Goal: Transaction & Acquisition: Book appointment/travel/reservation

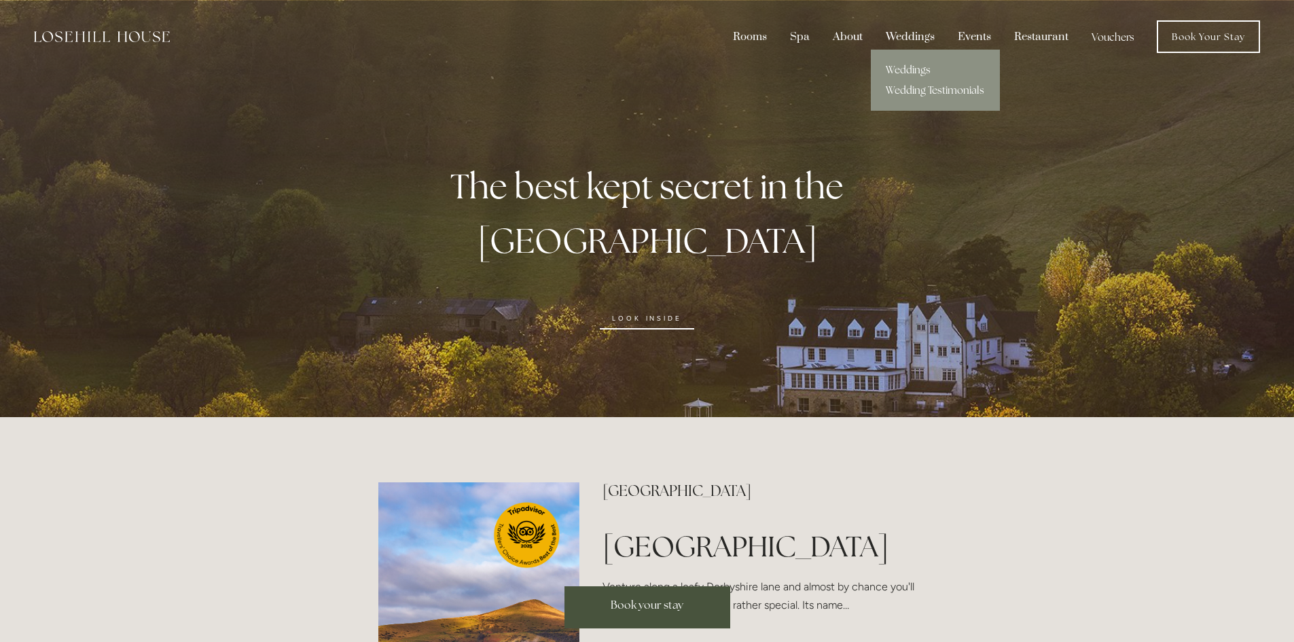
click at [925, 39] on div "Weddings" at bounding box center [910, 37] width 69 height 26
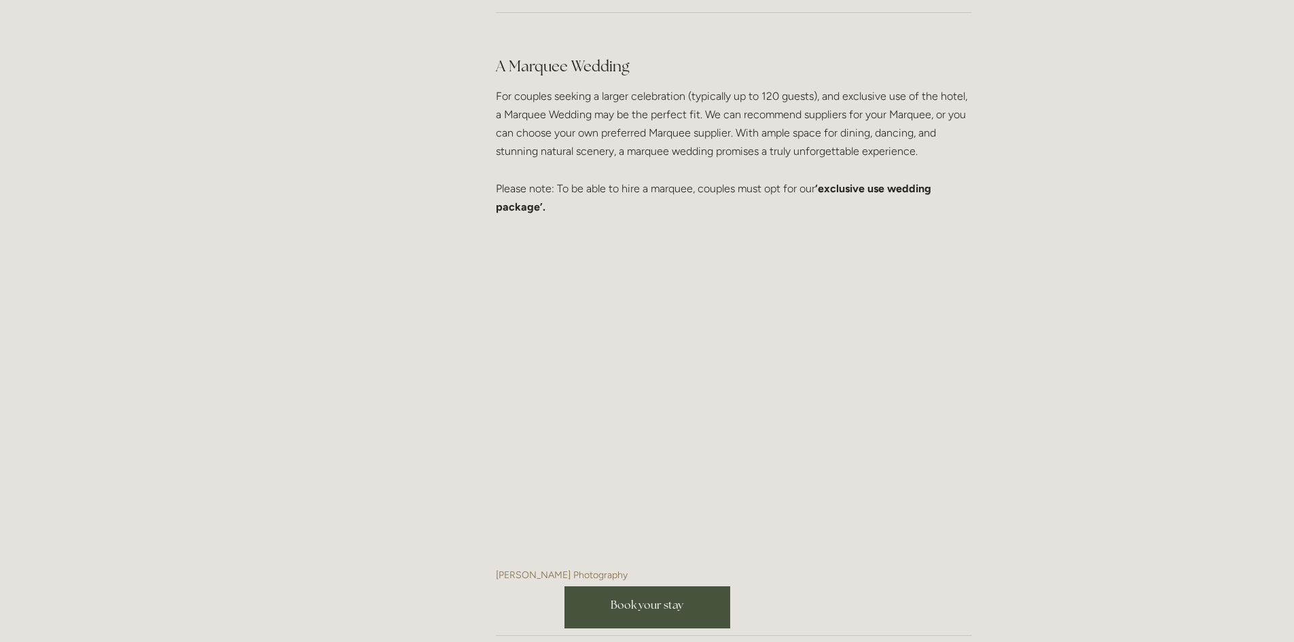
scroll to position [3261, 0]
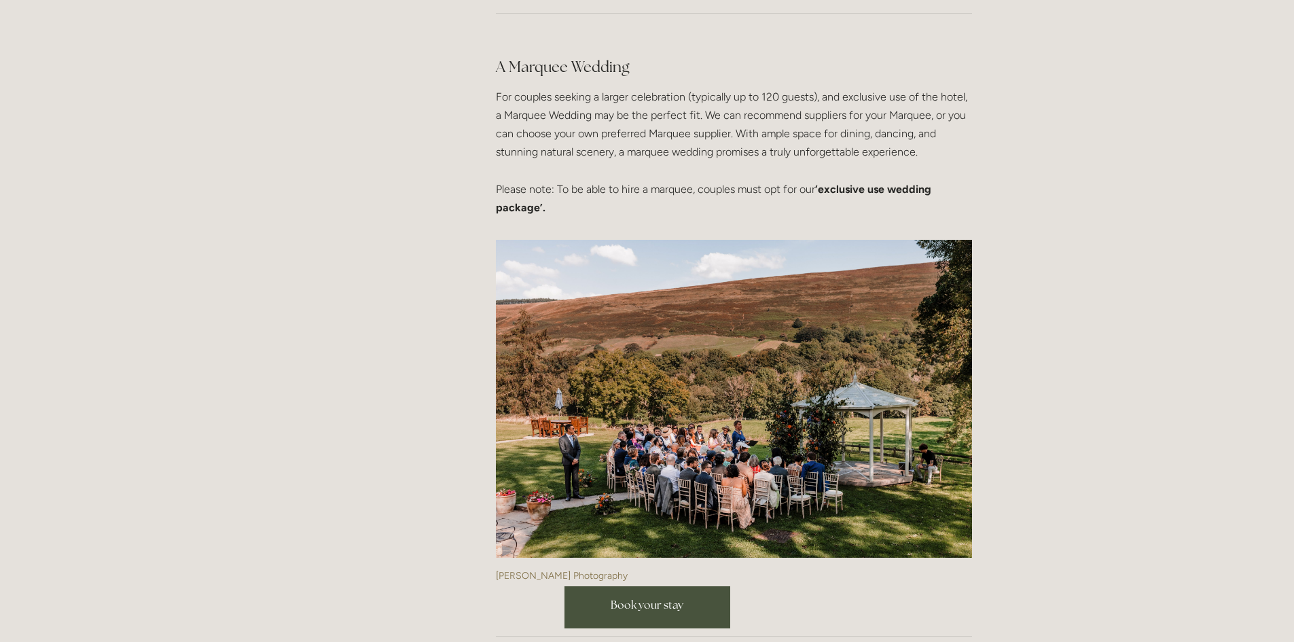
click at [902, 187] on strong "‘exclusive use wedding package’." at bounding box center [715, 198] width 438 height 31
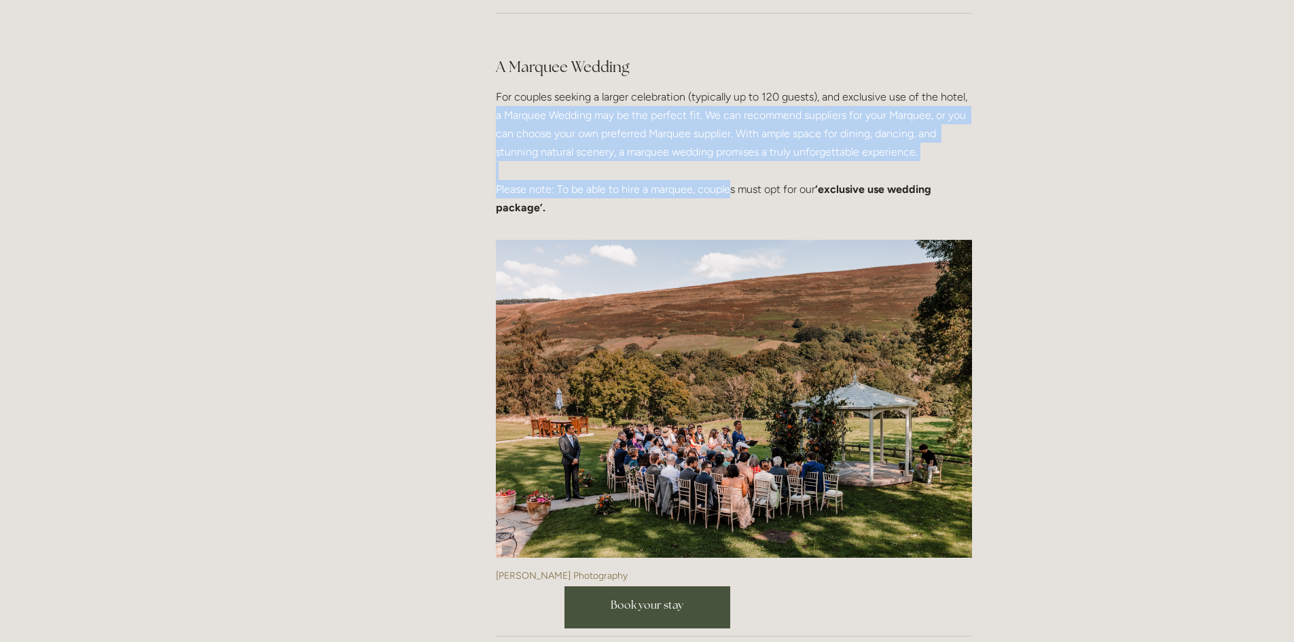
drag, startPoint x: 731, startPoint y: 192, endPoint x: 495, endPoint y: 115, distance: 248.0
click at [496, 115] on p "For couples seeking a larger celebration (typically up to 120 guests), and excl…" at bounding box center [734, 152] width 476 height 129
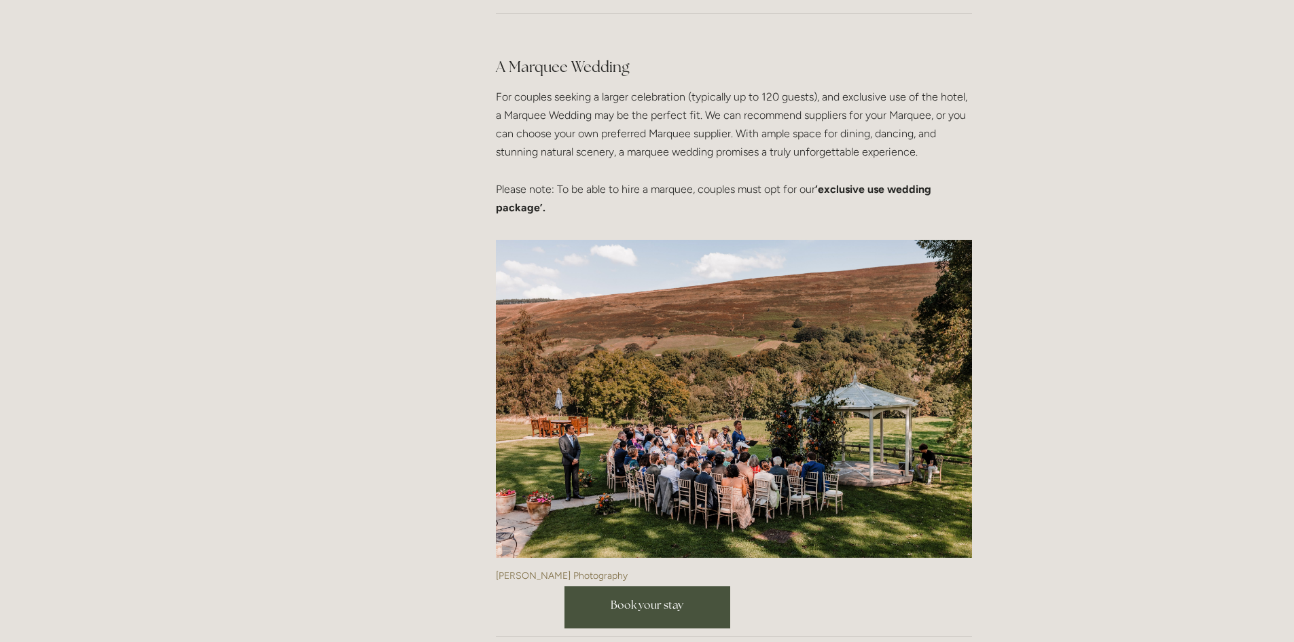
click at [655, 104] on p "For couples seeking a larger celebration (typically up to 120 guests), and excl…" at bounding box center [734, 152] width 476 height 129
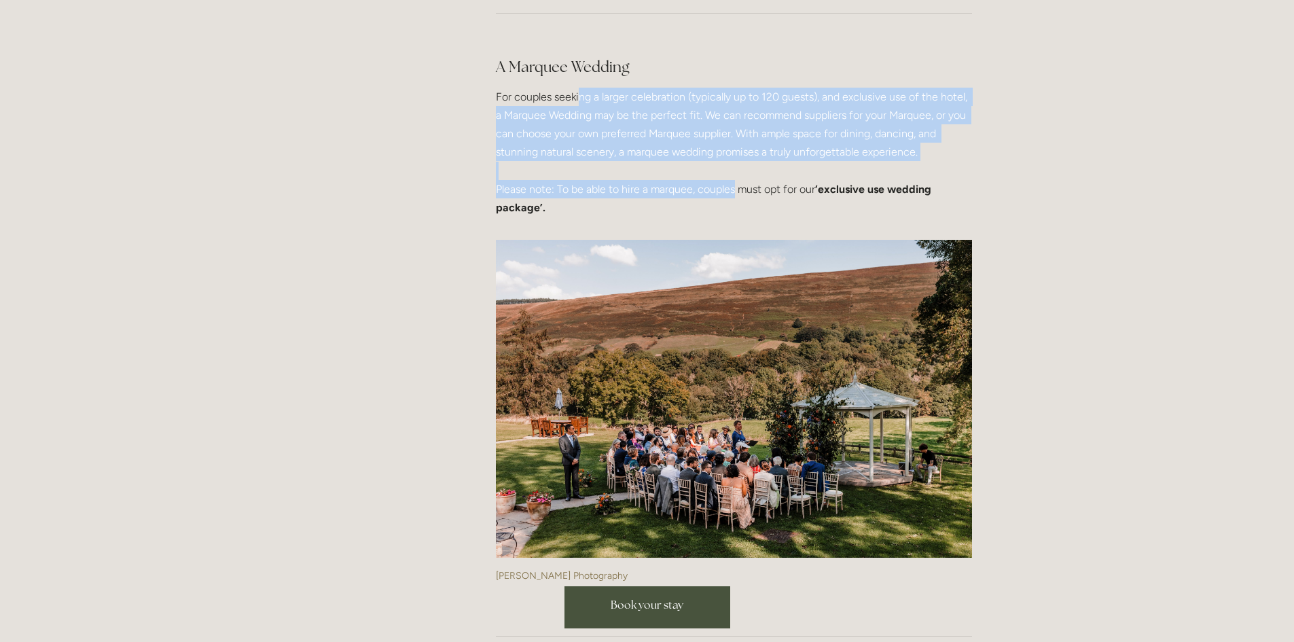
drag, startPoint x: 735, startPoint y: 185, endPoint x: 582, endPoint y: 104, distance: 173.5
click at [582, 104] on p "For couples seeking a larger celebration (typically up to 120 guests), and excl…" at bounding box center [734, 152] width 476 height 129
click at [784, 98] on p "For couples seeking a larger celebration (typically up to 120 guests), and excl…" at bounding box center [734, 152] width 476 height 129
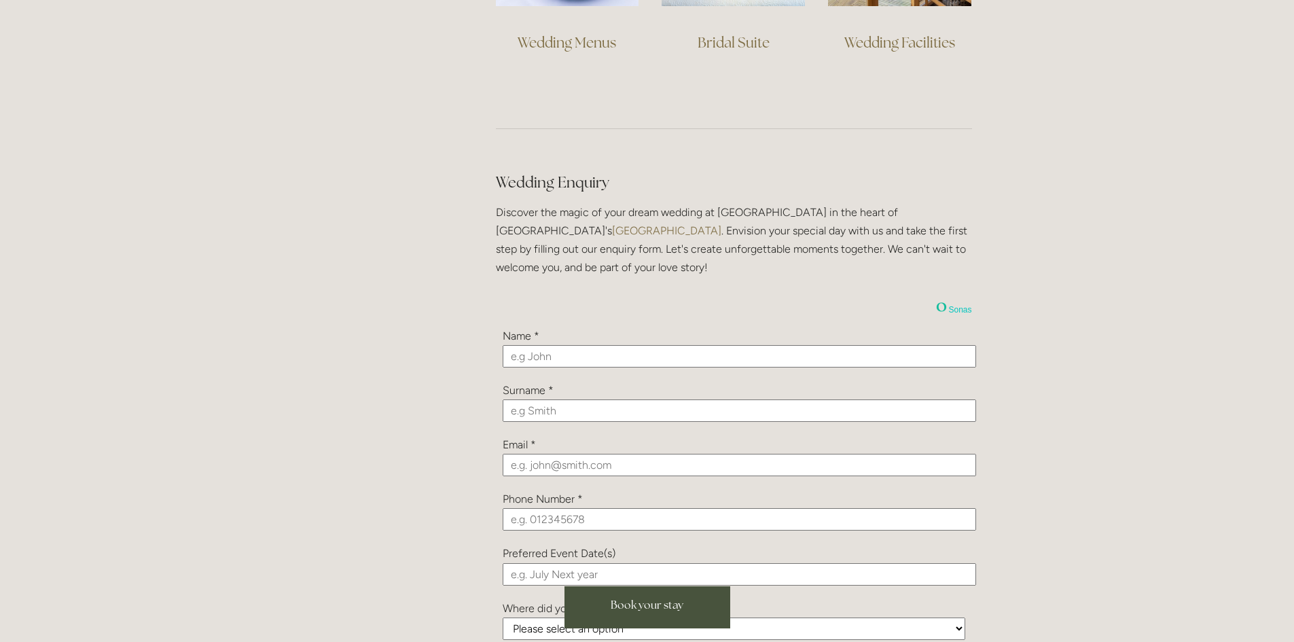
scroll to position [1087, 0]
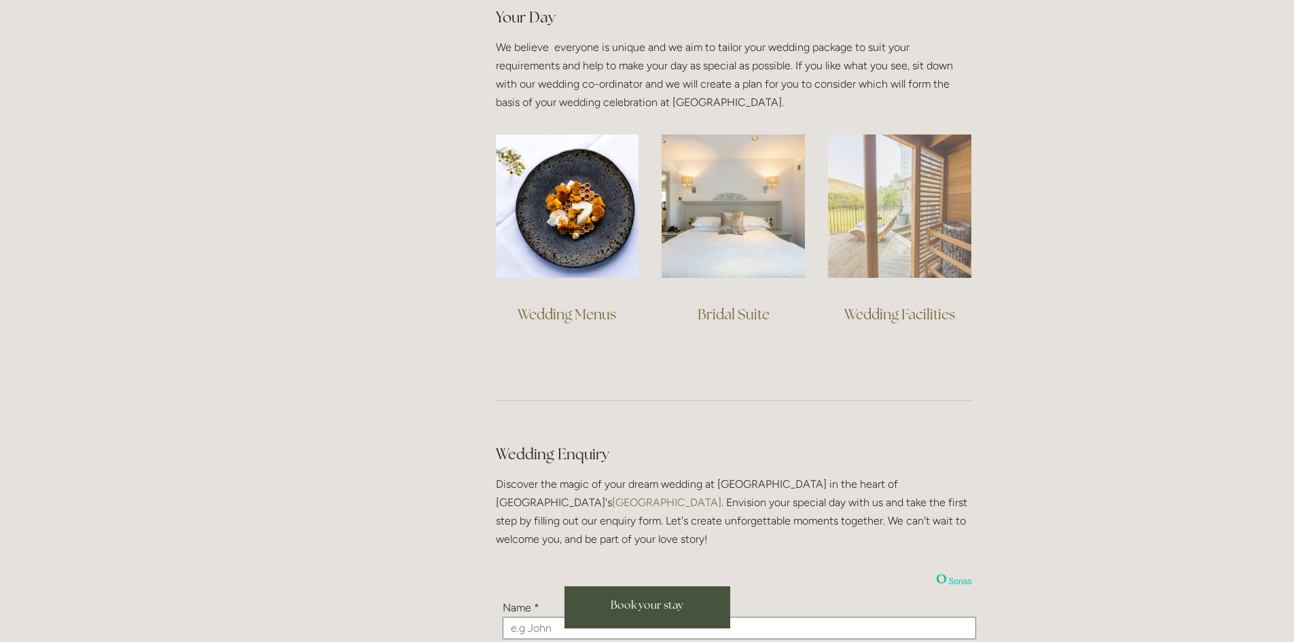
click at [883, 232] on img at bounding box center [899, 206] width 143 height 143
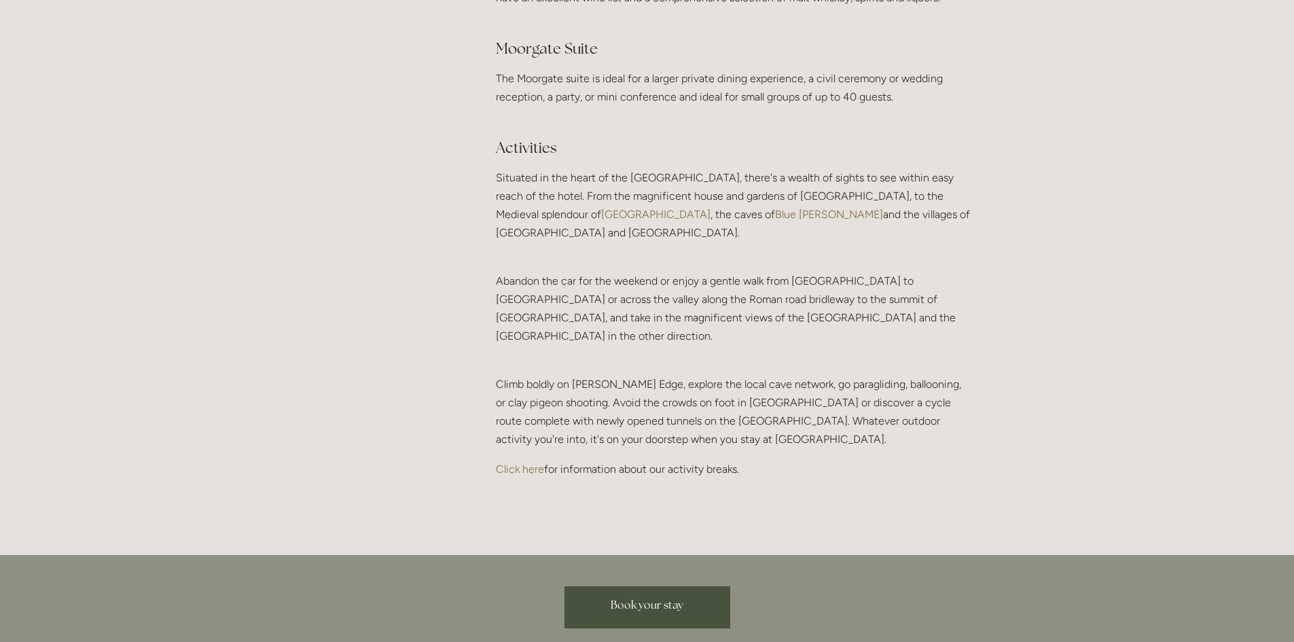
scroll to position [2990, 0]
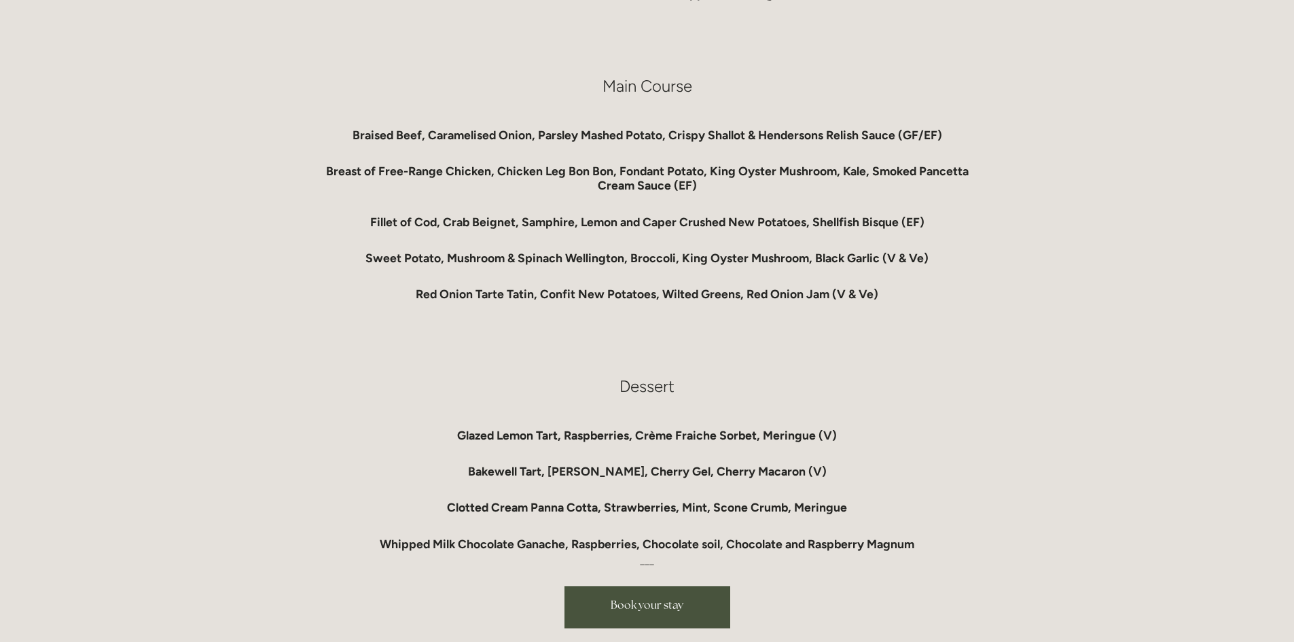
scroll to position [1087, 0]
